Goal: Transaction & Acquisition: Subscribe to service/newsletter

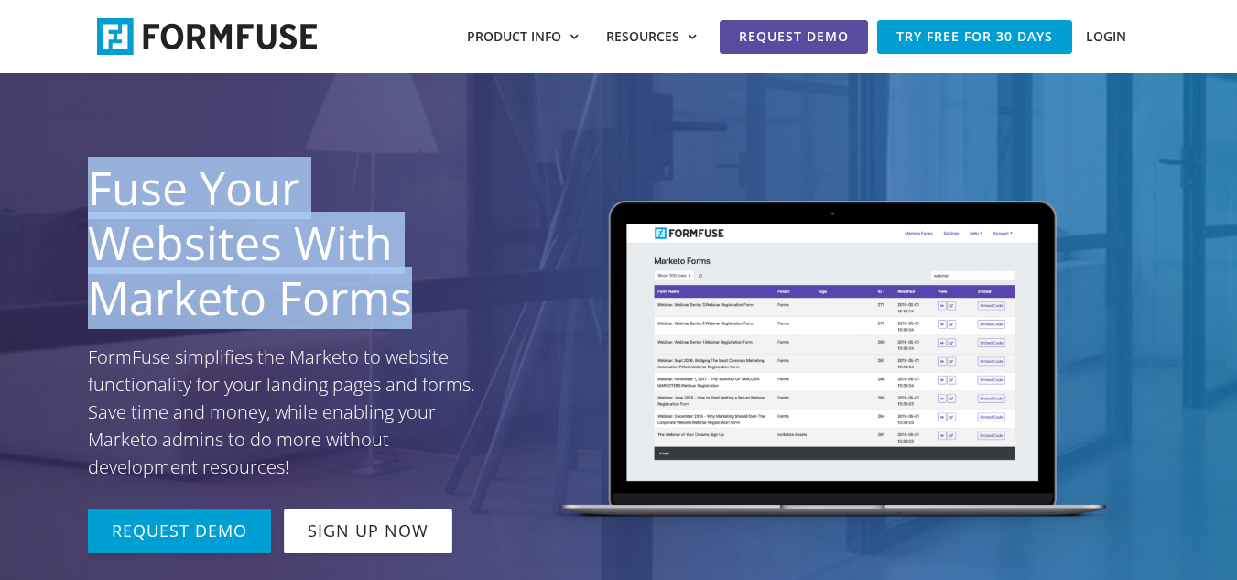
drag, startPoint x: 40, startPoint y: 135, endPoint x: 437, endPoint y: 312, distance: 434.6
click at [437, 312] on section "Fuse Your Websites With Marketo Forms FormFuse simplifies the Marketo to websit…" at bounding box center [618, 361] width 1237 height 576
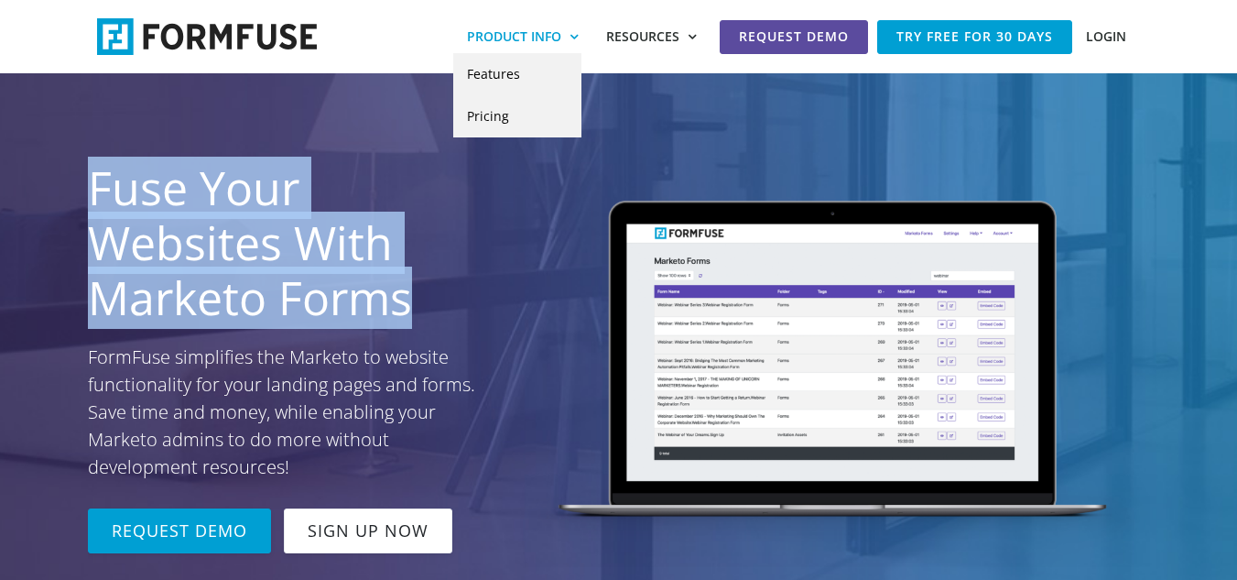
click at [559, 31] on link "Product Info" at bounding box center [522, 36] width 139 height 33
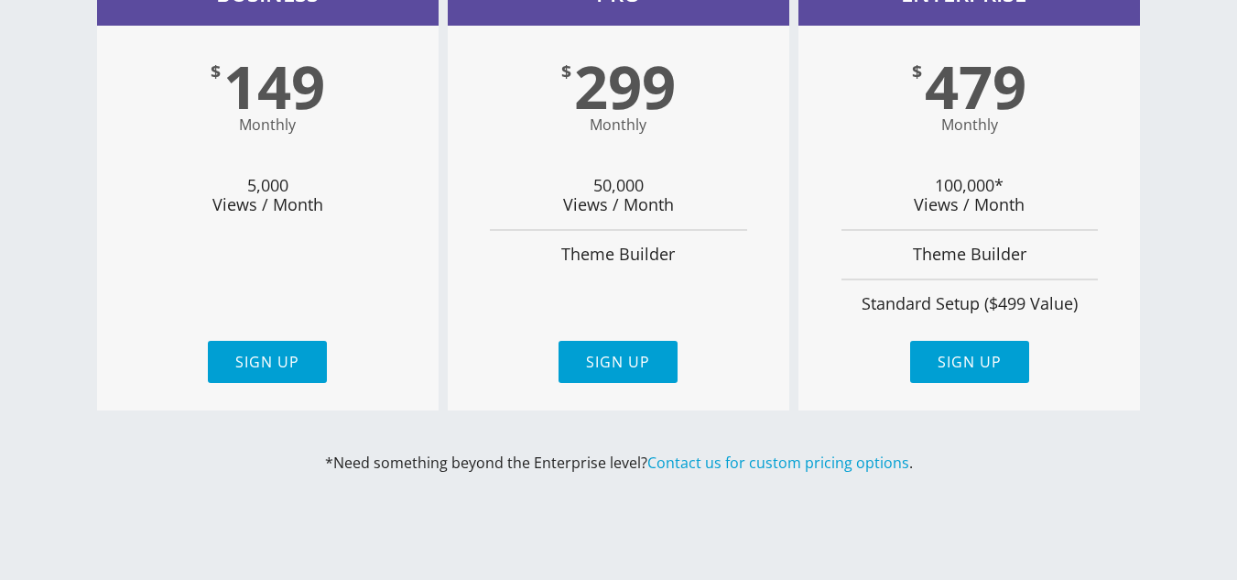
scroll to position [1282, 0]
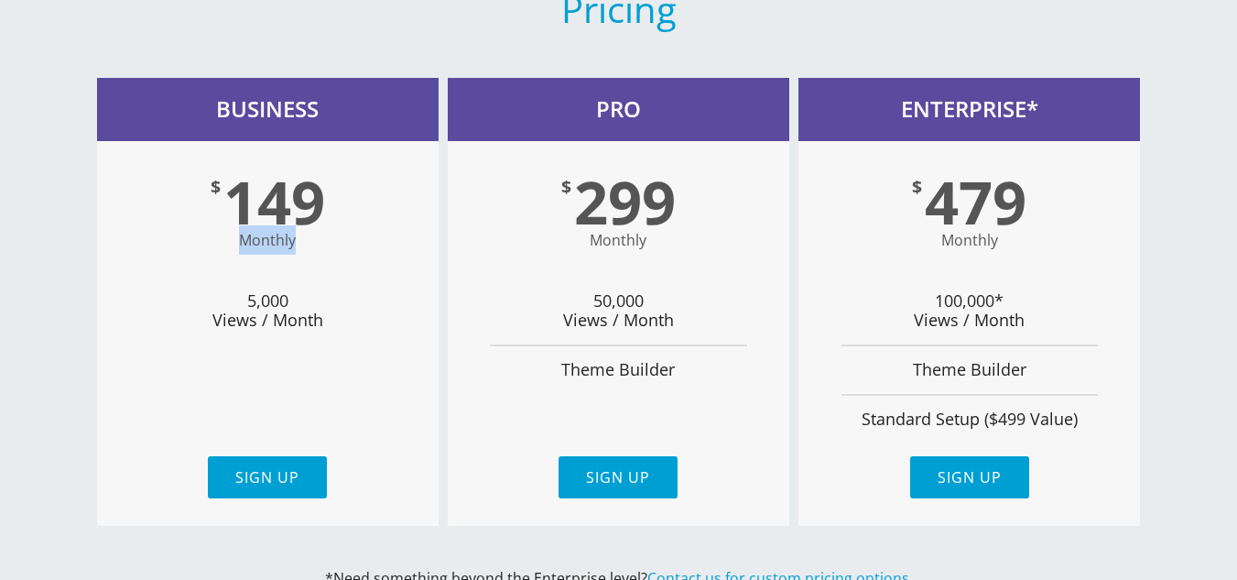
drag, startPoint x: 136, startPoint y: 166, endPoint x: 365, endPoint y: 186, distance: 229.9
click at [365, 186] on div "$ 149 Monthly" at bounding box center [268, 216] width 342 height 150
click at [362, 193] on div "$ 149 Monthly" at bounding box center [268, 216] width 342 height 150
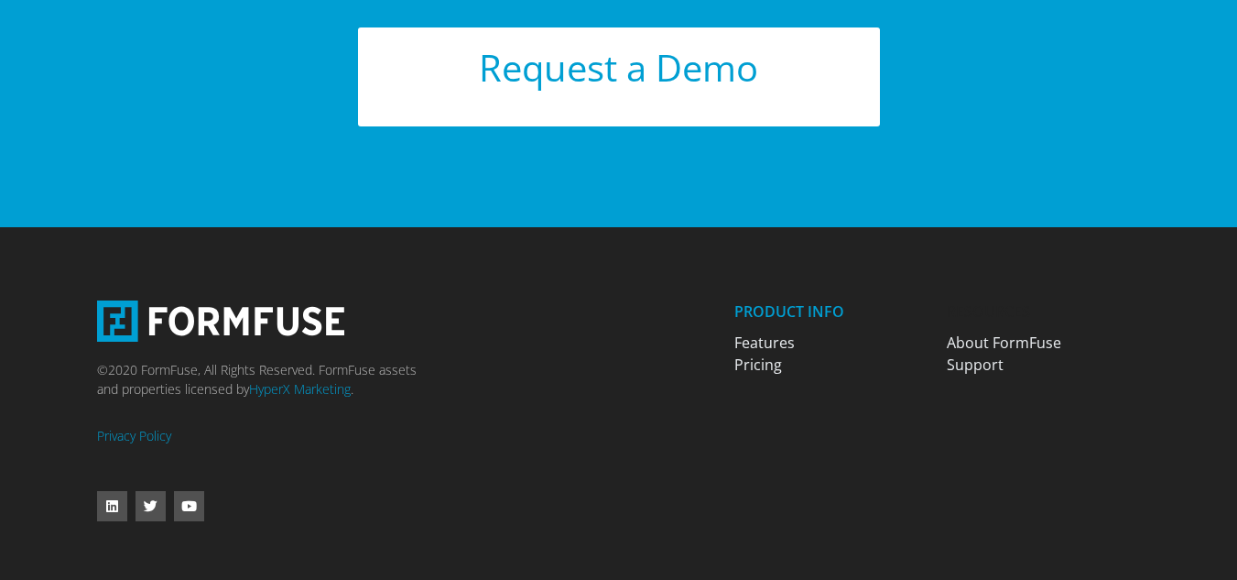
scroll to position [2681, 0]
